Goal: Use online tool/utility: Use online tool/utility

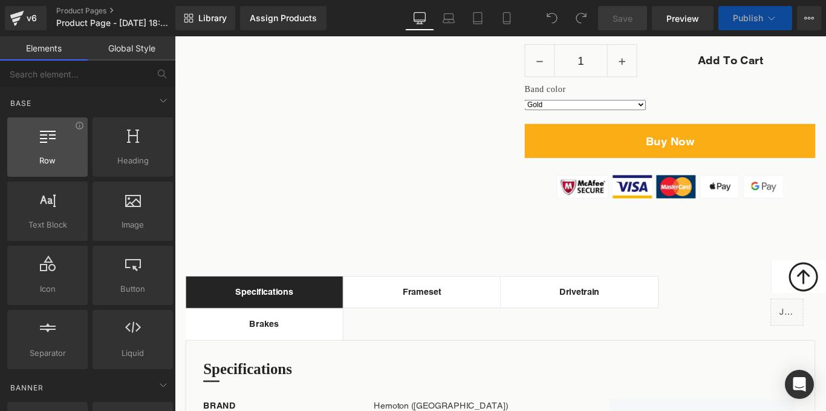
scroll to position [743, 0]
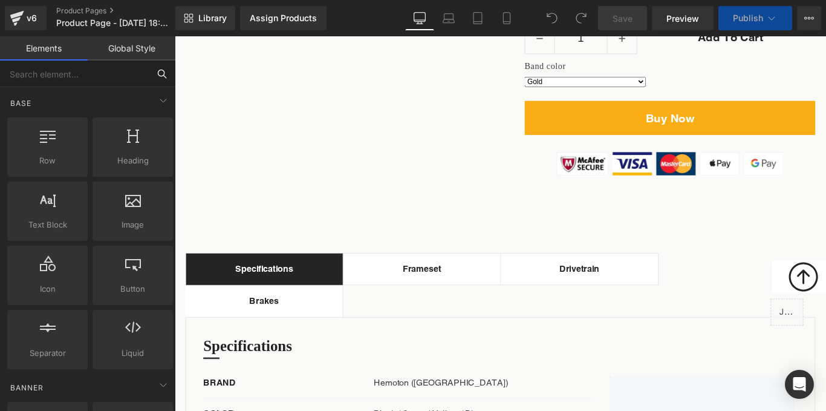
click at [108, 68] on input "text" at bounding box center [74, 73] width 149 height 27
click at [162, 73] on icon at bounding box center [162, 73] width 11 height 11
click at [65, 71] on input "text" at bounding box center [74, 73] width 149 height 27
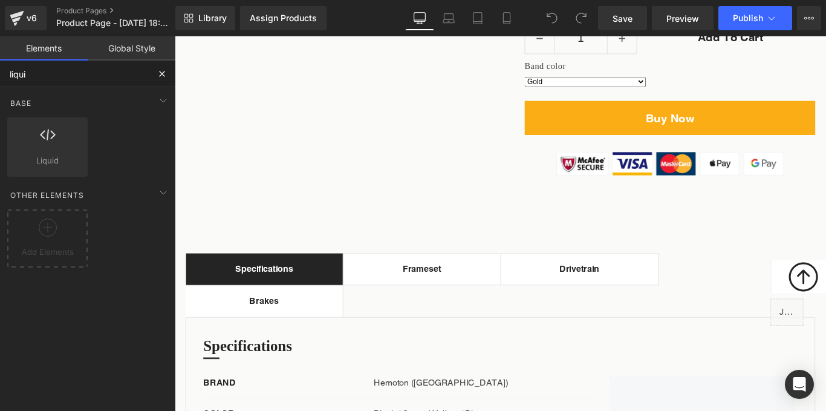
type input "liquid"
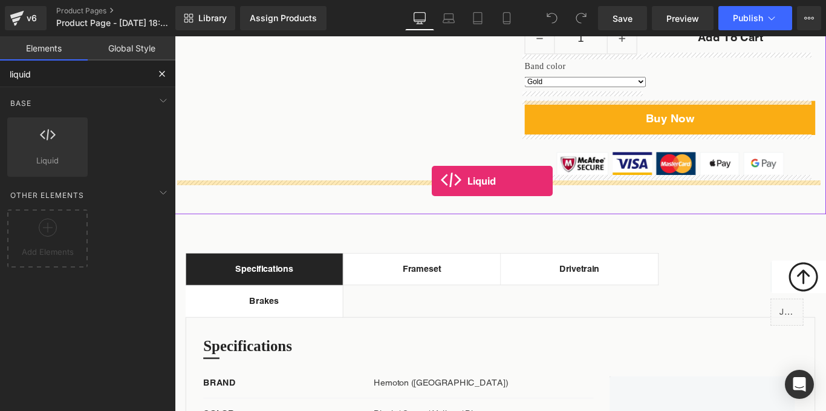
drag, startPoint x: 229, startPoint y: 193, endPoint x: 464, endPoint y: 201, distance: 234.9
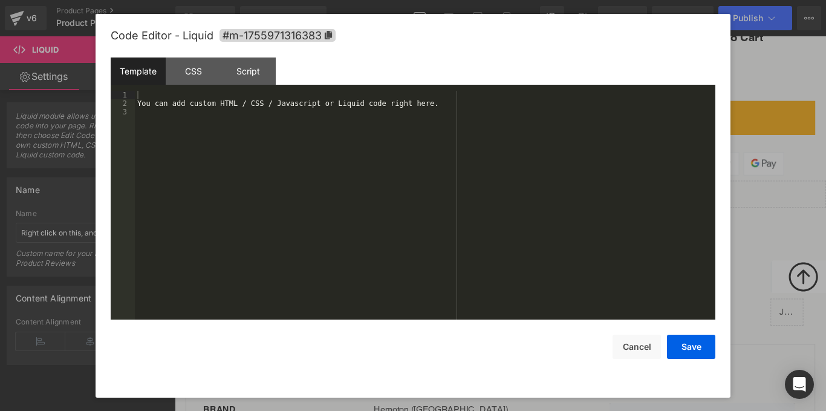
click at [370, 0] on div "Liquid You are previewing how the will restyle your page. You can not edit Elem…" at bounding box center [413, 0] width 826 height 0
click at [255, 124] on div "You can add custom HTML / CSS / Javascript or Liquid code right here." at bounding box center [425, 214] width 581 height 246
click at [684, 344] on button "Save" at bounding box center [691, 347] width 48 height 24
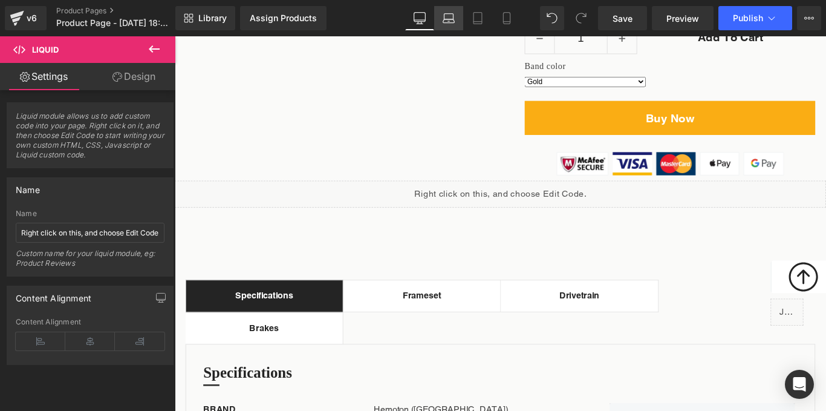
click at [445, 13] on icon at bounding box center [449, 18] width 12 height 12
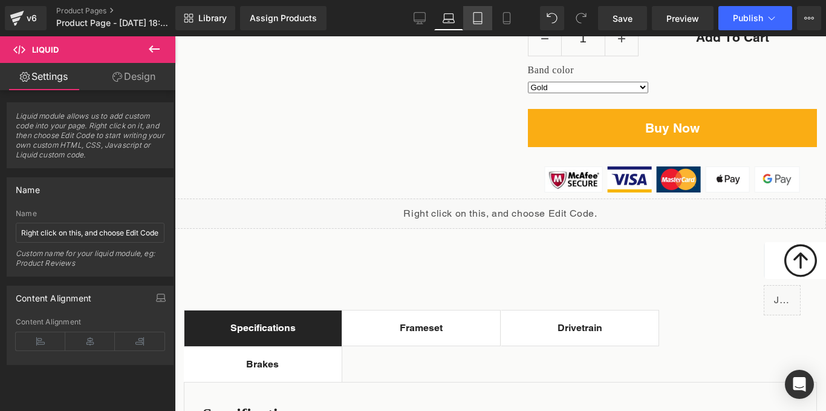
click at [479, 18] on icon at bounding box center [478, 18] width 12 height 12
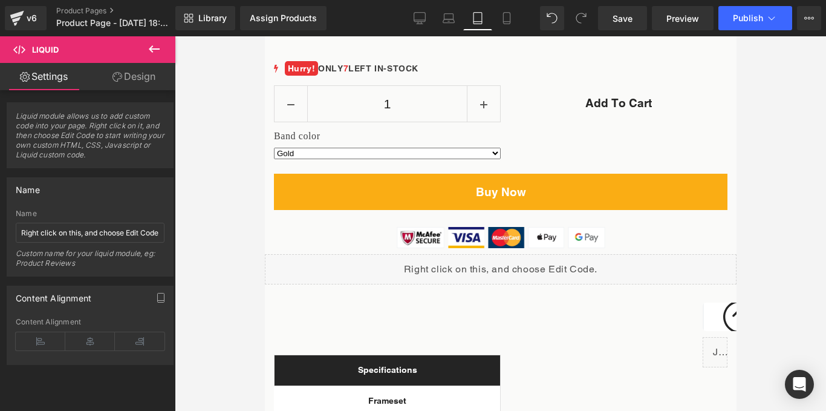
scroll to position [1278, 0]
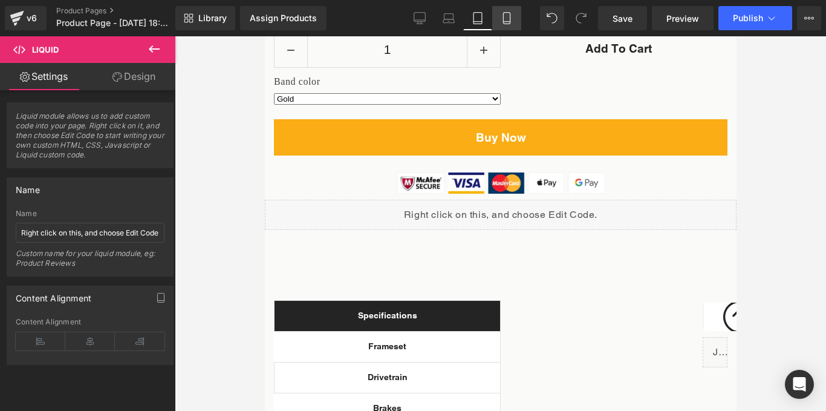
click at [503, 24] on link "Mobile" at bounding box center [506, 18] width 29 height 24
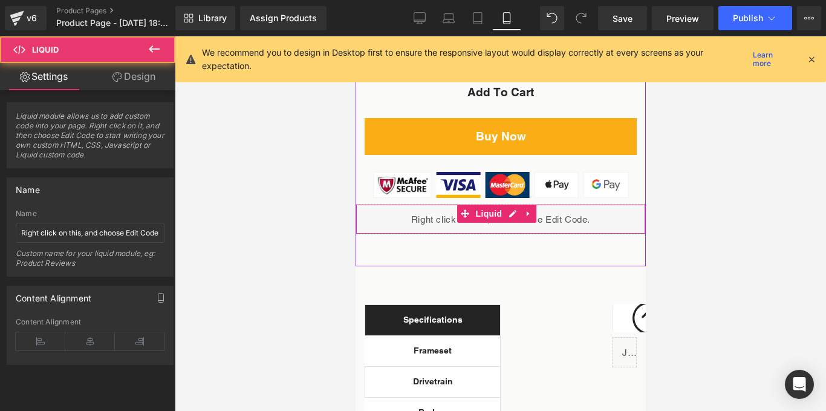
click at [379, 212] on div "Liquid" at bounding box center [500, 219] width 290 height 30
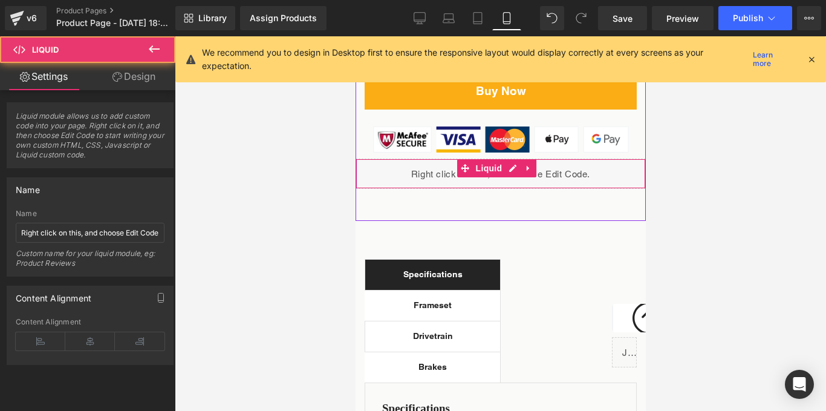
scroll to position [1148, 0]
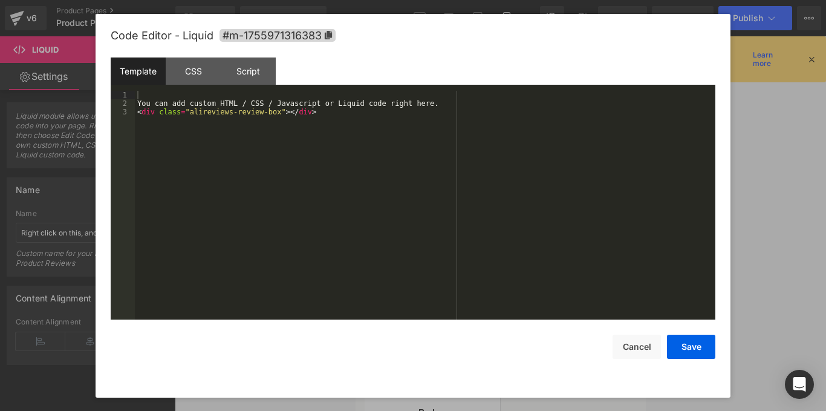
click at [411, 0] on div "Liquid You are previewing how the will restyle your page. You can not edit Elem…" at bounding box center [413, 0] width 826 height 0
click at [634, 350] on button "Cancel" at bounding box center [637, 347] width 48 height 24
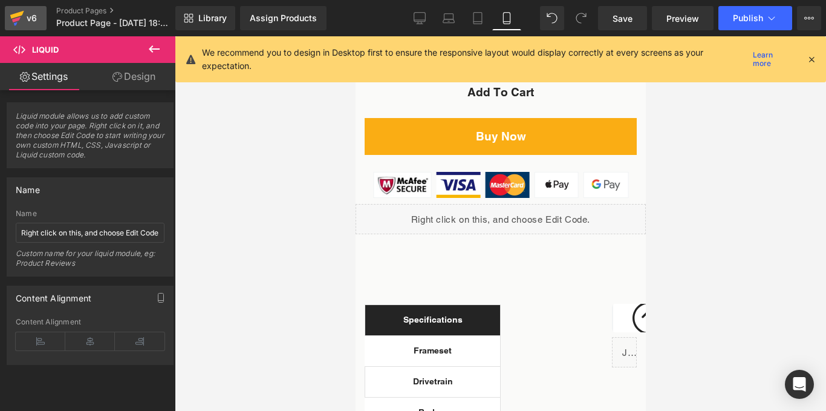
click at [26, 21] on div "v6" at bounding box center [31, 18] width 15 height 16
